Goal: Task Accomplishment & Management: Use online tool/utility

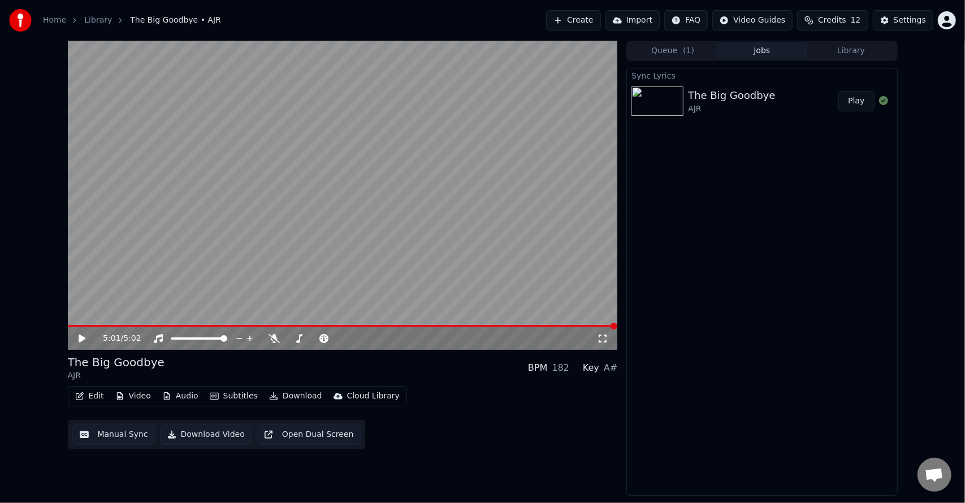
click at [292, 396] on button "Download" at bounding box center [295, 396] width 62 height 16
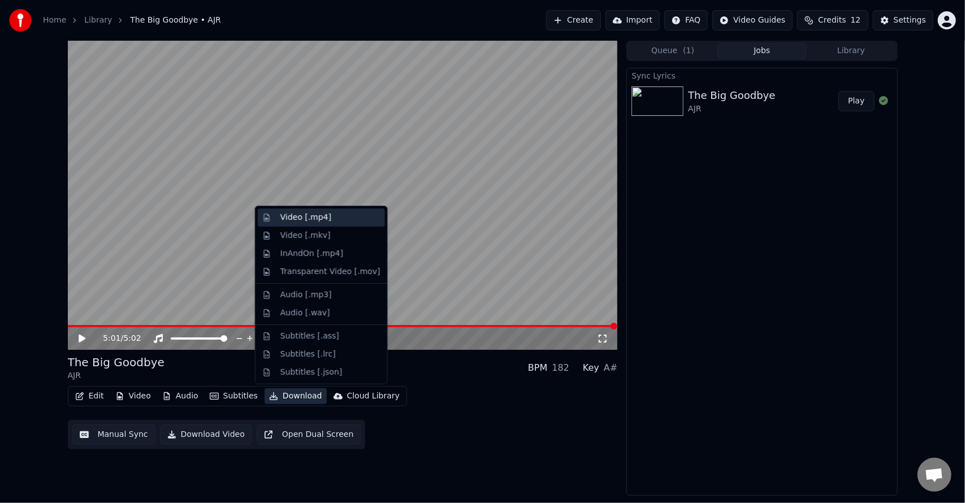
click at [314, 218] on div "Video [.mp4]" at bounding box center [305, 217] width 51 height 11
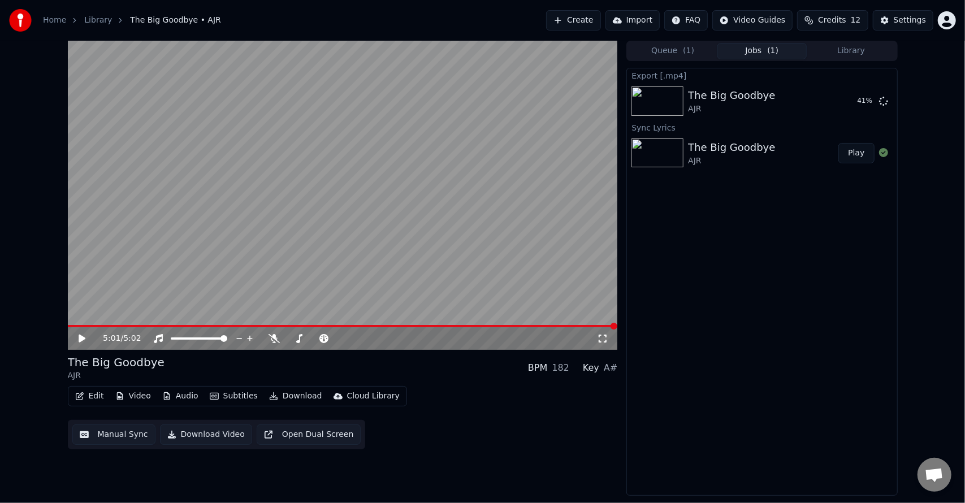
click at [957, 70] on div "5:01 / 5:02 The Big Goodbye AJR BPM 182 Key A# Edit Video Audio Subtitles Downl…" at bounding box center [482, 268] width 965 height 455
click at [851, 105] on button "Show" at bounding box center [854, 101] width 41 height 20
click at [599, 23] on button "Create" at bounding box center [573, 20] width 55 height 20
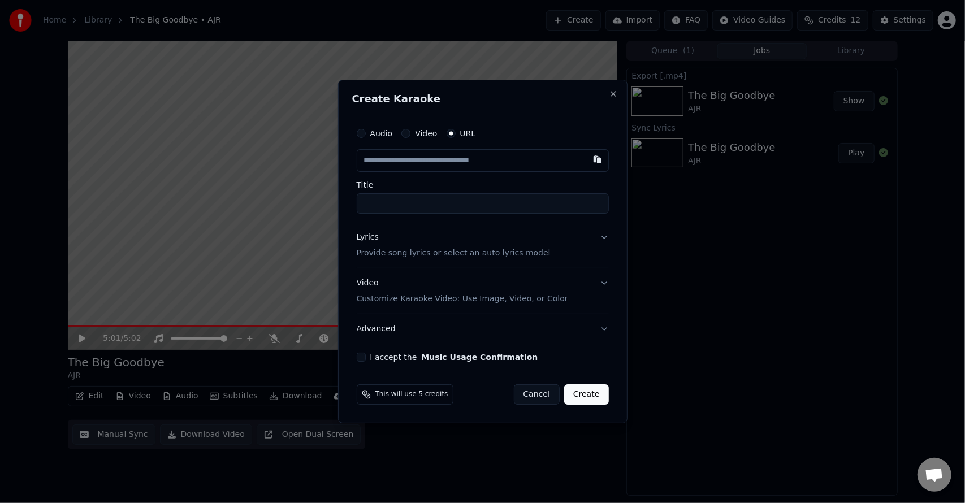
click at [406, 133] on button "Video" at bounding box center [405, 133] width 9 height 9
click at [450, 133] on button "URL" at bounding box center [450, 133] width 9 height 9
click at [467, 161] on input "text" at bounding box center [483, 160] width 252 height 23
paste input "**********"
type input "**********"
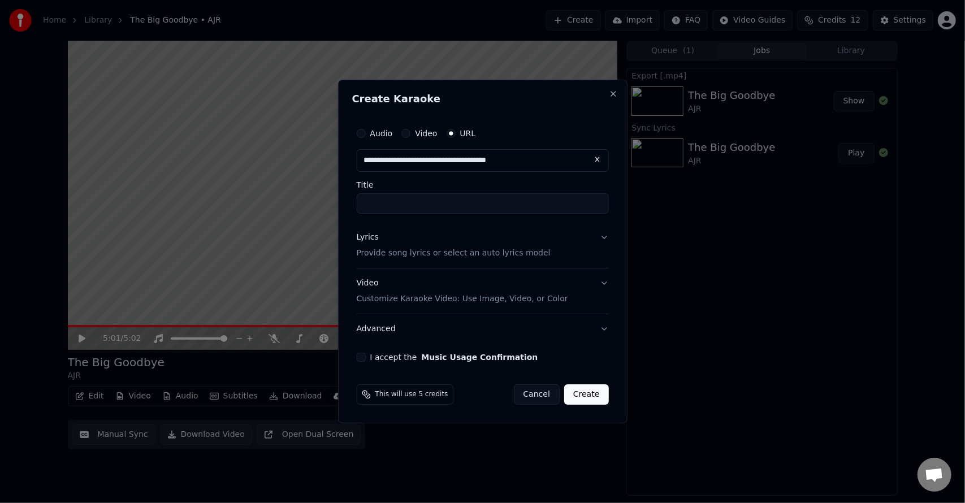
type input "**********"
click at [591, 244] on button "Lyrics Provide song lyrics or select an auto lyrics model" at bounding box center [483, 245] width 252 height 45
type input "**********"
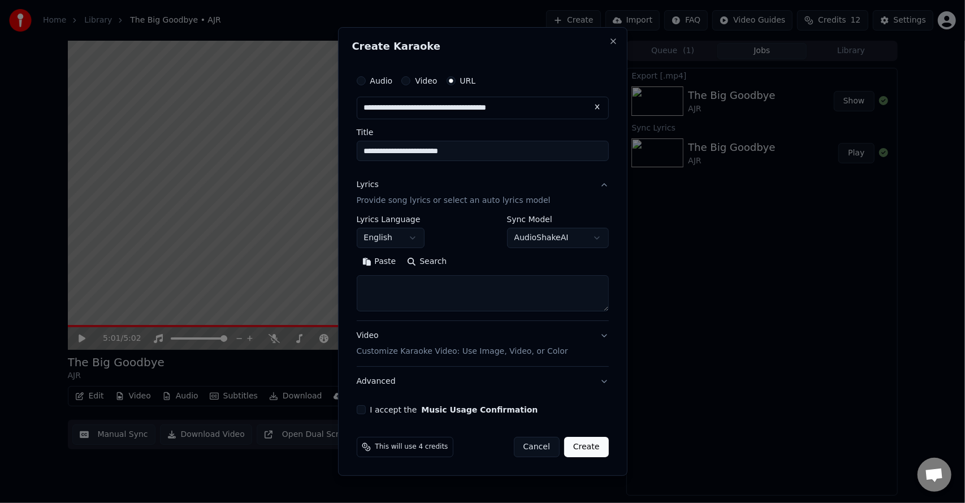
click at [424, 261] on button "Search" at bounding box center [426, 262] width 51 height 18
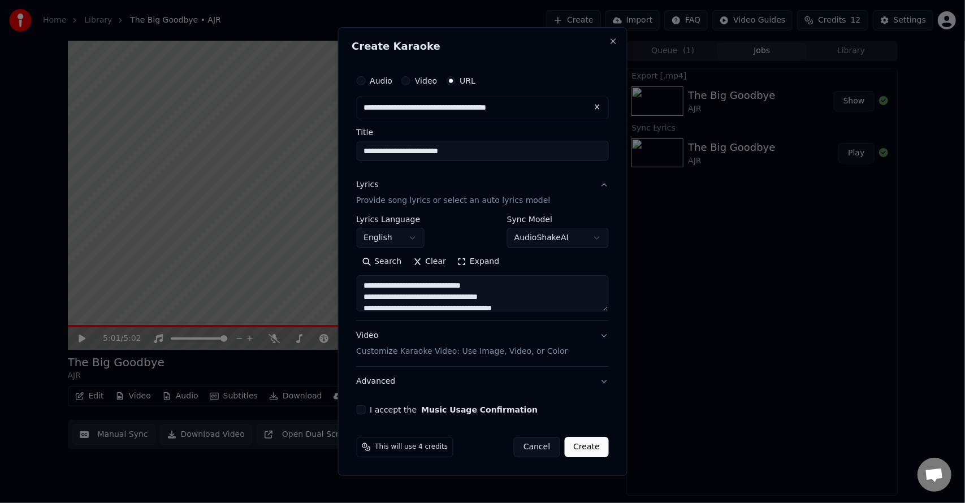
click at [463, 308] on textarea "**********" at bounding box center [482, 293] width 253 height 36
type textarea "**********"
click at [355, 410] on div "**********" at bounding box center [483, 242] width 262 height 354
click at [365, 407] on button "I accept the Music Usage Confirmation" at bounding box center [360, 409] width 9 height 9
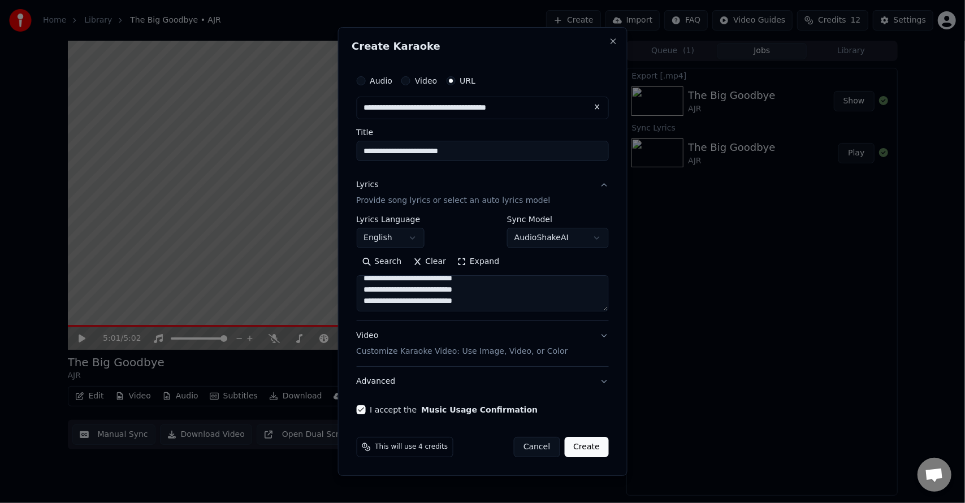
click at [491, 337] on div "Video Customize Karaoke Video: Use Image, Video, or Color" at bounding box center [461, 343] width 211 height 27
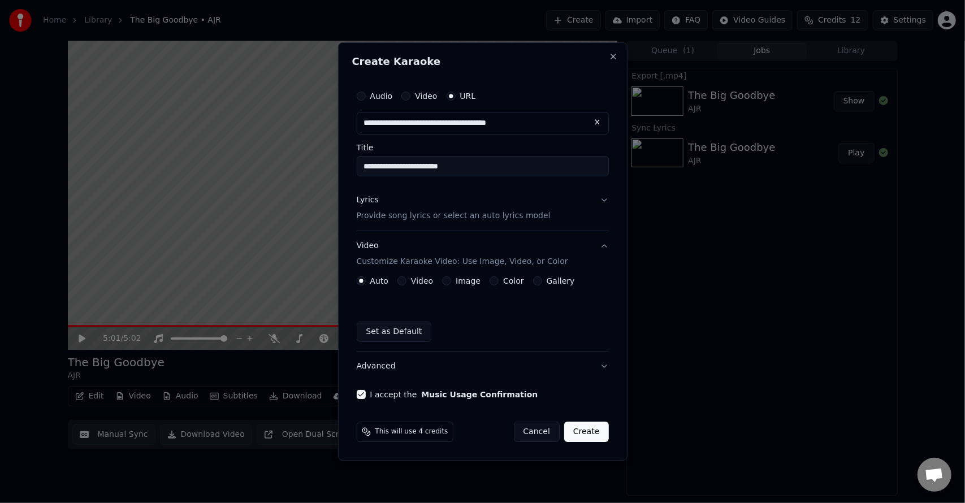
click at [489, 280] on button "Color" at bounding box center [493, 280] width 9 height 9
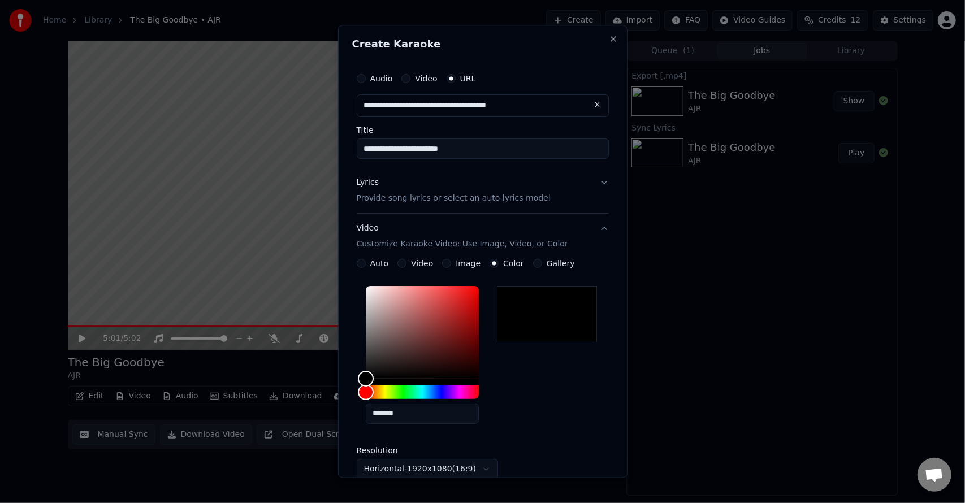
click at [446, 263] on button "Image" at bounding box center [446, 263] width 9 height 9
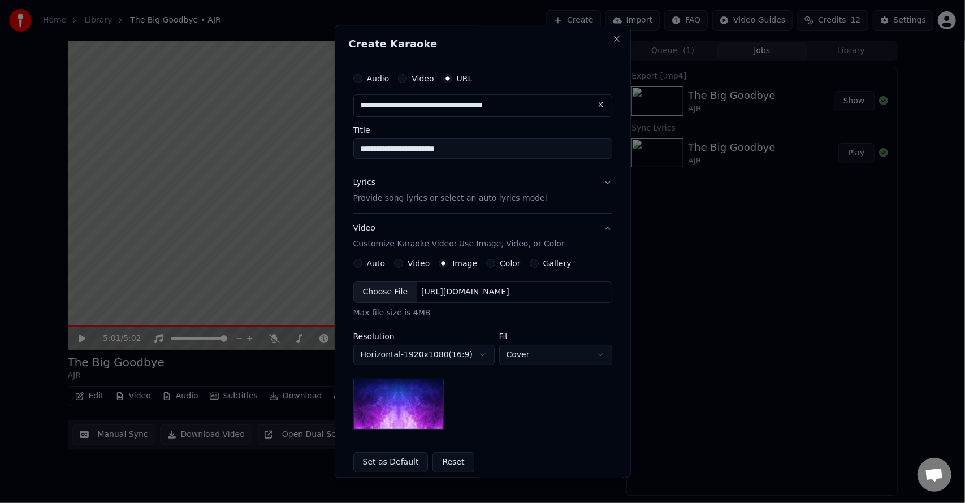
click at [486, 263] on button "Color" at bounding box center [490, 263] width 9 height 9
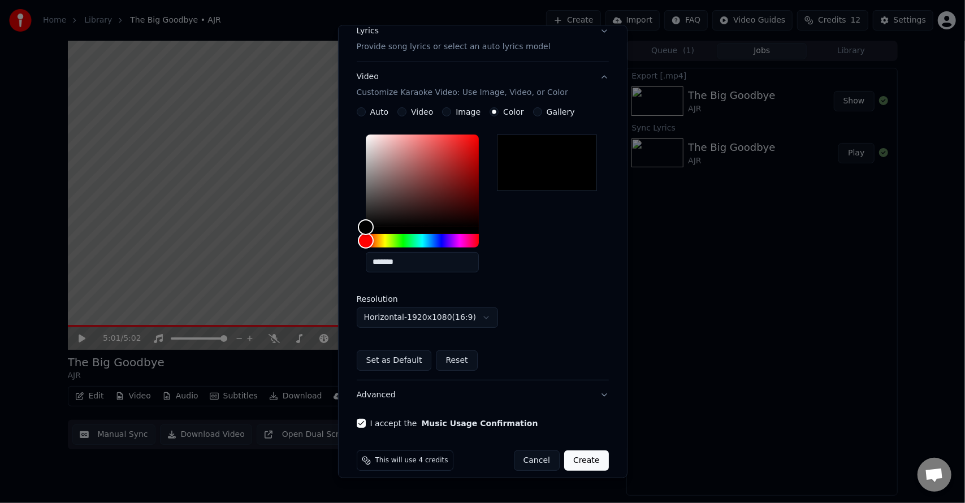
scroll to position [162, 0]
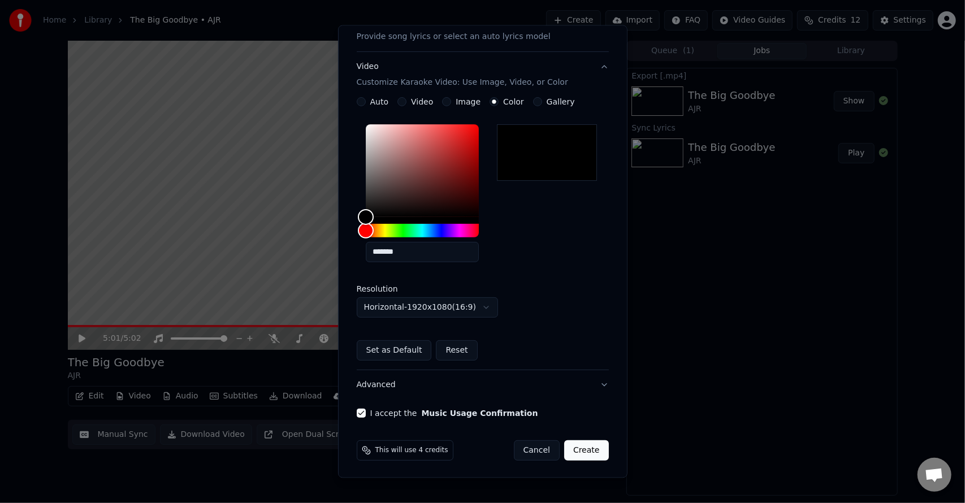
click at [578, 449] on button "Create" at bounding box center [586, 450] width 45 height 20
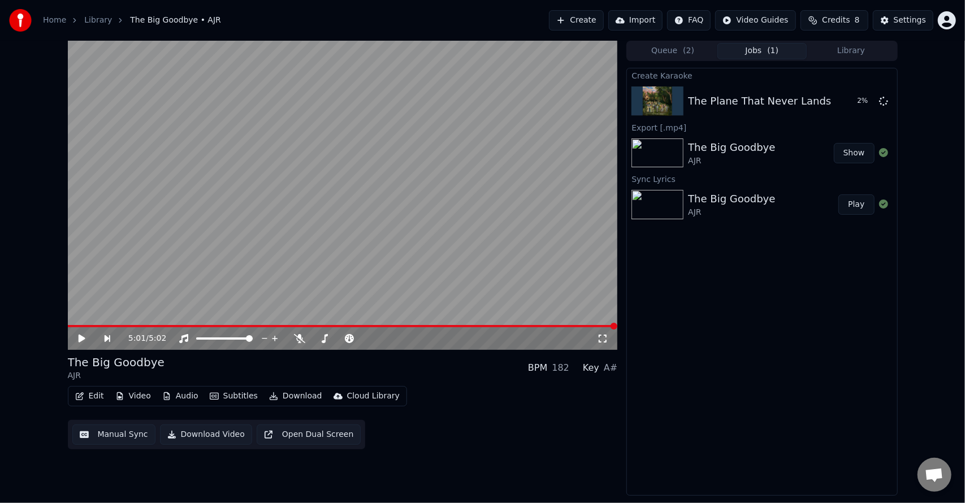
click at [857, 47] on button "Library" at bounding box center [850, 51] width 89 height 16
click at [769, 47] on span "( 1 )" at bounding box center [772, 50] width 11 height 11
click at [685, 50] on span "( 2 )" at bounding box center [688, 50] width 11 height 11
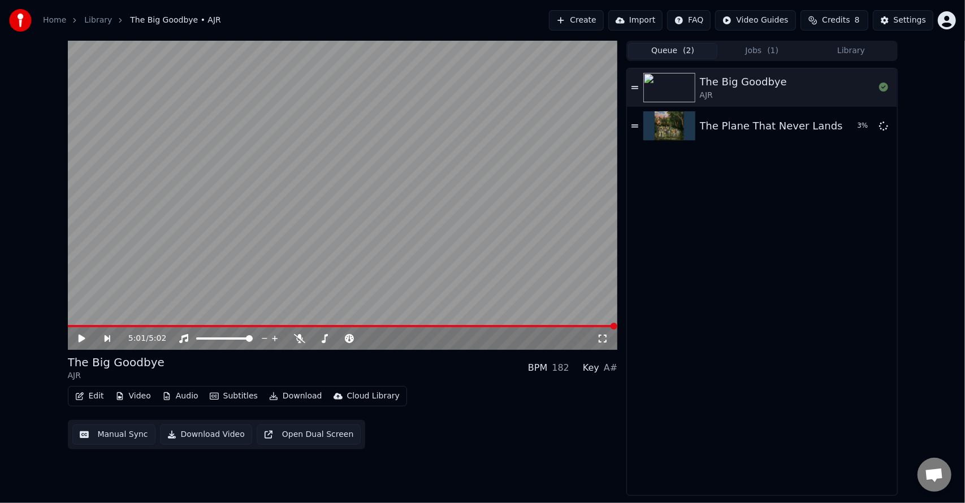
click at [738, 42] on div "Queue ( 2 ) Jobs ( 1 ) Library" at bounding box center [761, 51] width 271 height 20
click at [740, 49] on button "Jobs ( 1 )" at bounding box center [761, 51] width 89 height 16
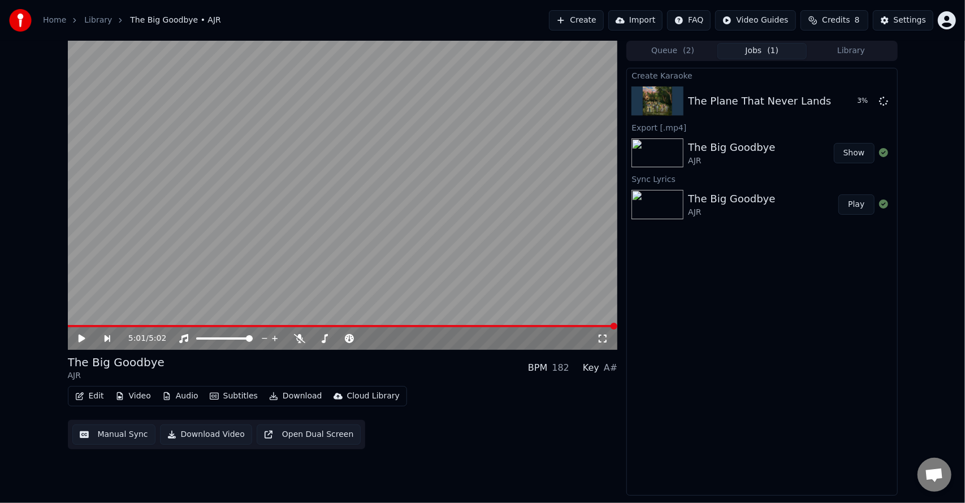
click at [688, 54] on span "( 2 )" at bounding box center [688, 50] width 11 height 11
click at [759, 52] on button "Jobs ( 1 )" at bounding box center [761, 51] width 89 height 16
click at [855, 102] on button "Play" at bounding box center [856, 101] width 36 height 20
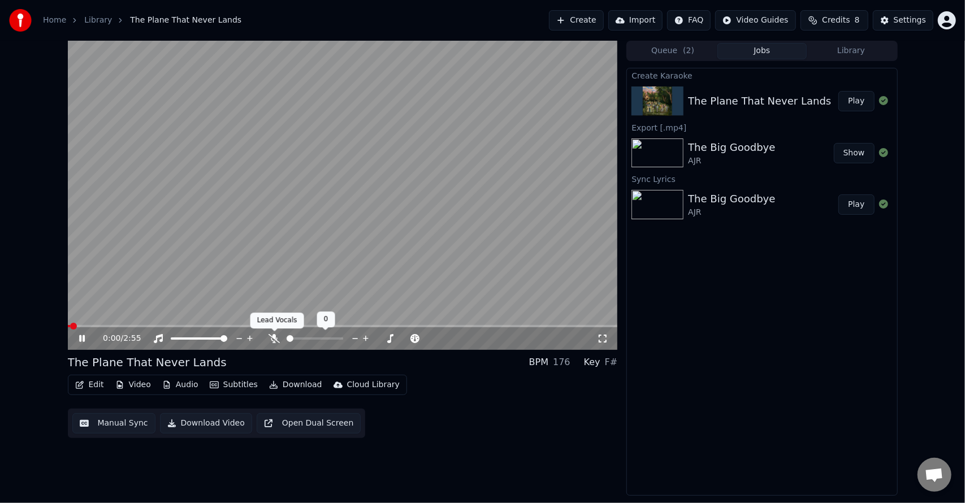
click at [274, 340] on icon at bounding box center [273, 338] width 11 height 9
click at [385, 287] on video at bounding box center [343, 195] width 550 height 309
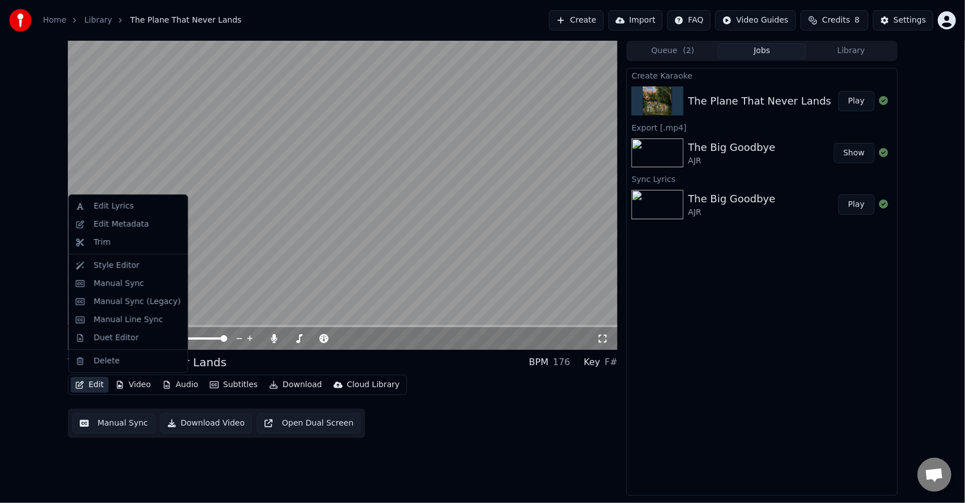
click at [96, 385] on button "Edit" at bounding box center [90, 385] width 38 height 16
click at [124, 227] on div "Edit Metadata" at bounding box center [121, 224] width 55 height 11
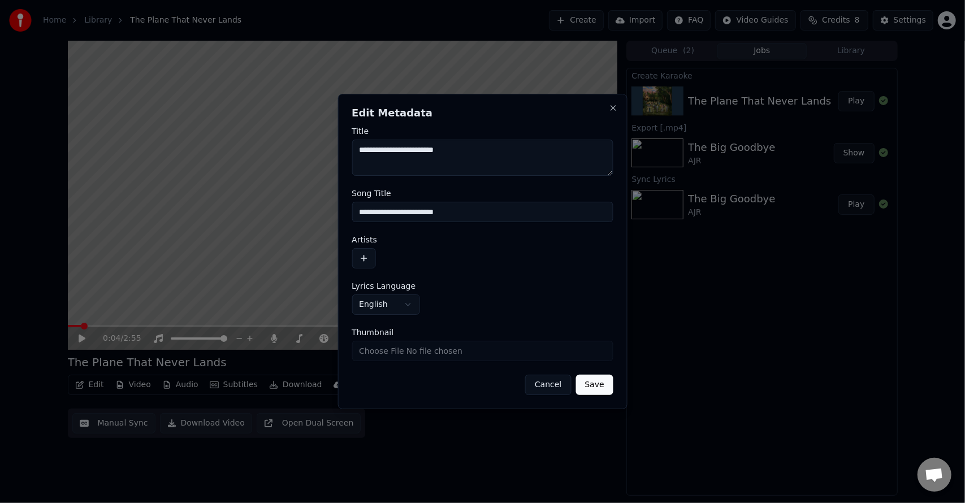
click at [363, 250] on button "button" at bounding box center [364, 258] width 24 height 20
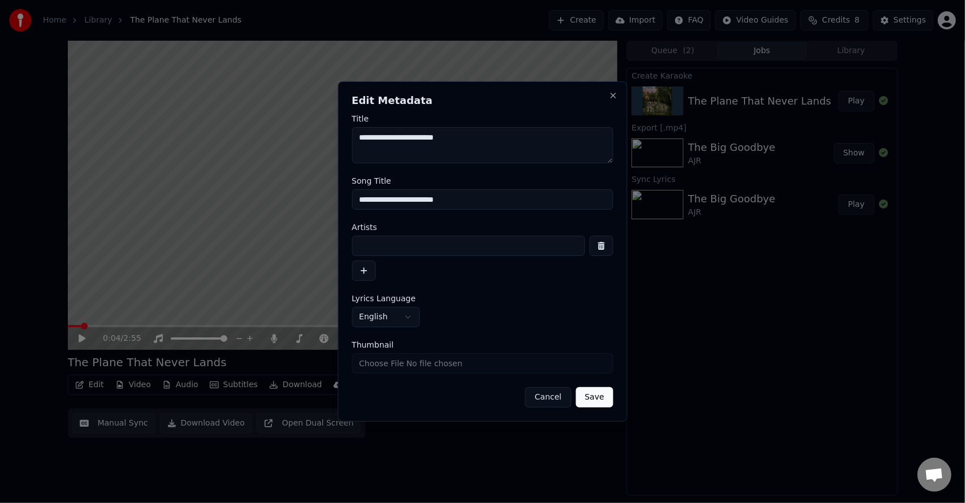
click at [380, 253] on input at bounding box center [468, 246] width 233 height 20
type input "***"
click at [459, 275] on div "***" at bounding box center [483, 258] width 262 height 45
click at [599, 400] on button "Save" at bounding box center [593, 397] width 37 height 20
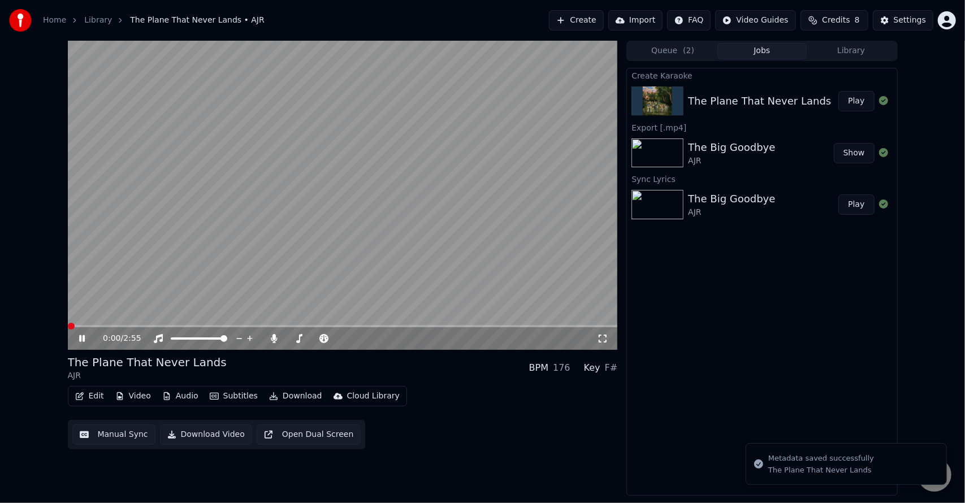
click at [68, 328] on span at bounding box center [71, 326] width 7 height 7
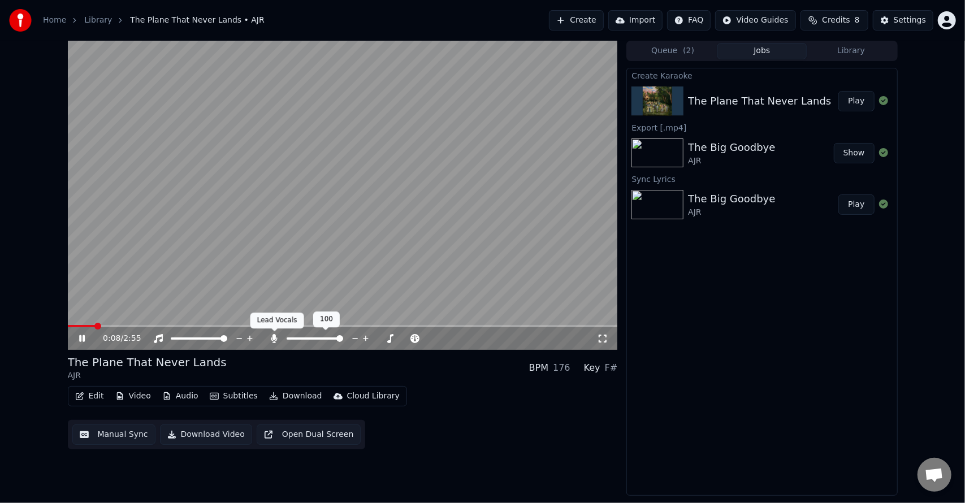
click at [271, 335] on icon at bounding box center [273, 338] width 11 height 9
click at [274, 341] on icon at bounding box center [273, 338] width 11 height 9
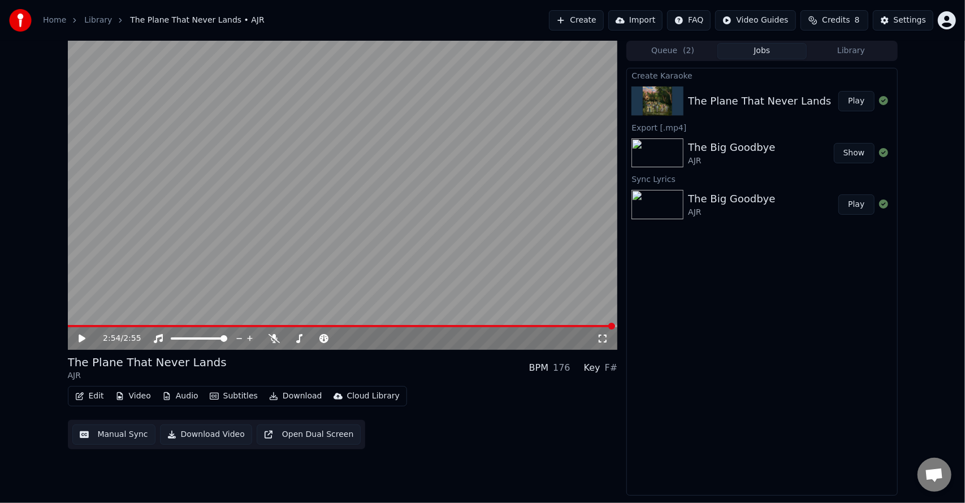
click at [284, 394] on button "Download" at bounding box center [295, 396] width 62 height 16
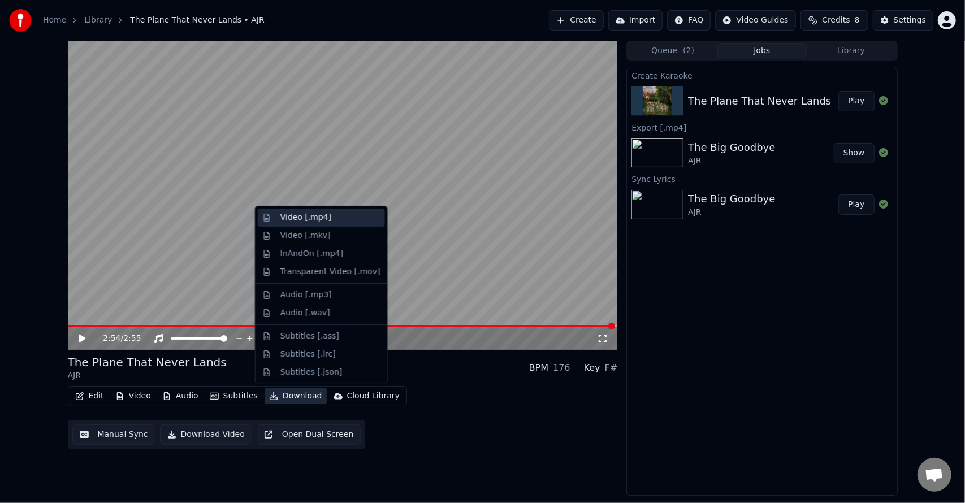
click at [307, 216] on div "Video [.mp4]" at bounding box center [305, 217] width 51 height 11
